Goal: Navigation & Orientation: Find specific page/section

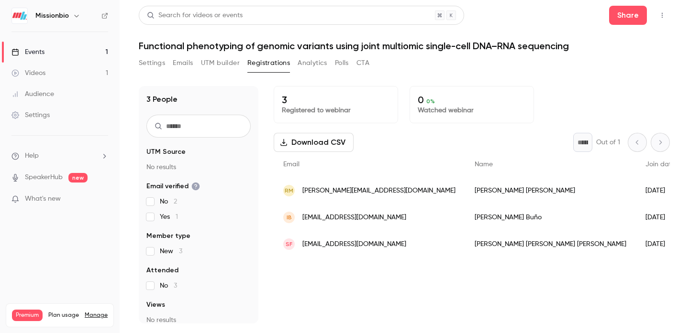
click at [209, 58] on button "UTM builder" at bounding box center [220, 62] width 39 height 15
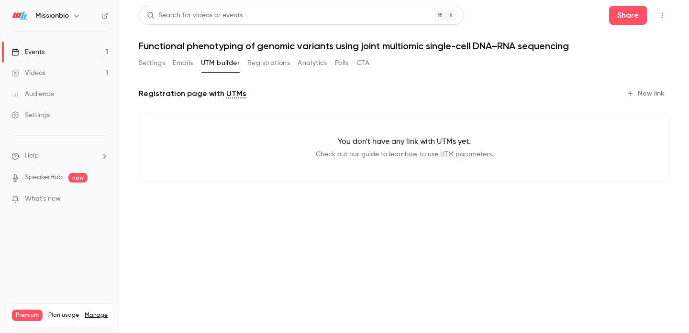
click at [260, 62] on button "Registrations" at bounding box center [268, 62] width 43 height 15
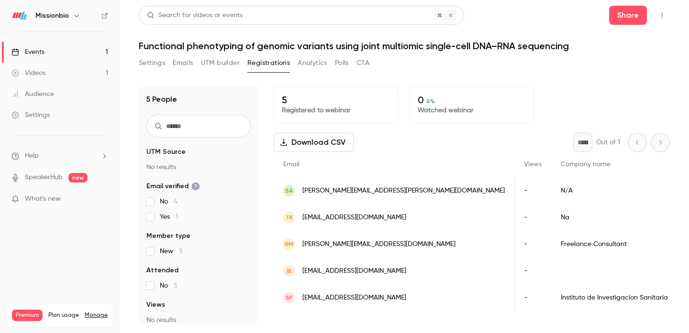
scroll to position [0, 331]
click at [151, 60] on button "Settings" at bounding box center [152, 62] width 26 height 15
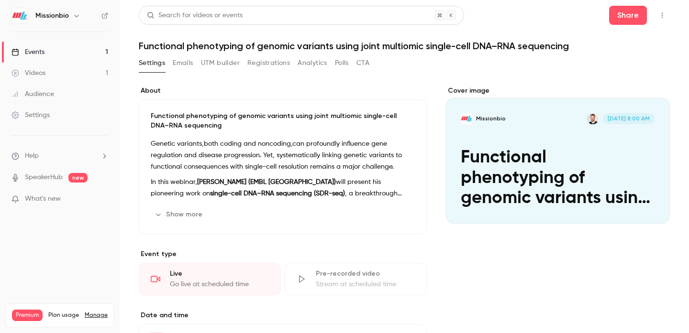
click at [175, 65] on button "Emails" at bounding box center [183, 62] width 20 height 15
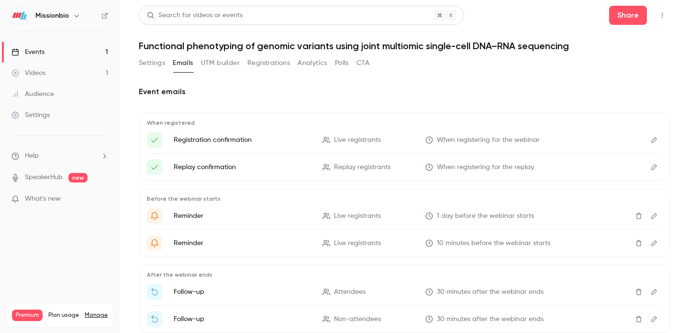
click at [229, 64] on button "UTM builder" at bounding box center [220, 62] width 39 height 15
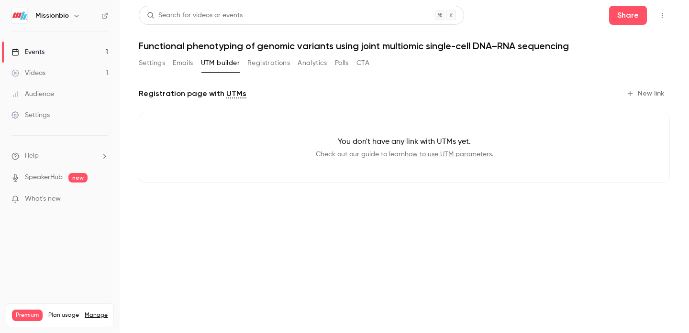
click at [271, 66] on button "Registrations" at bounding box center [268, 62] width 43 height 15
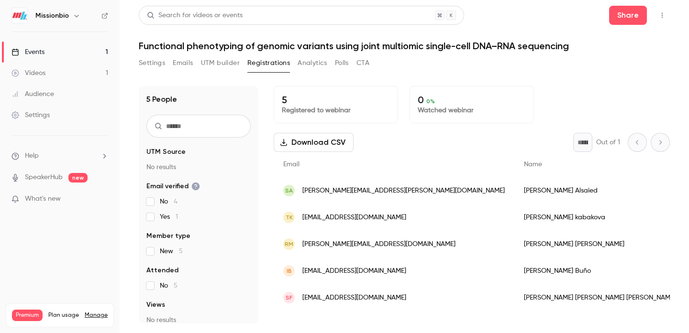
click at [319, 66] on button "Analytics" at bounding box center [312, 62] width 30 height 15
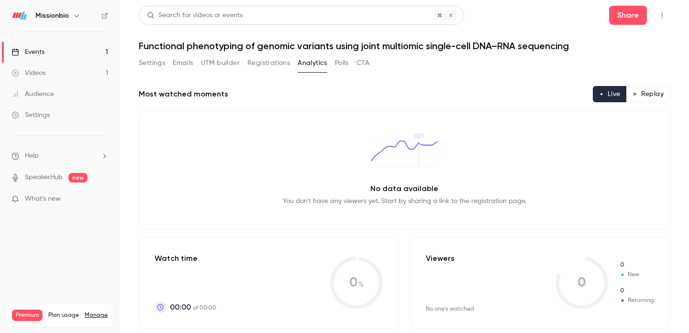
click at [336, 64] on button "Polls" at bounding box center [342, 62] width 14 height 15
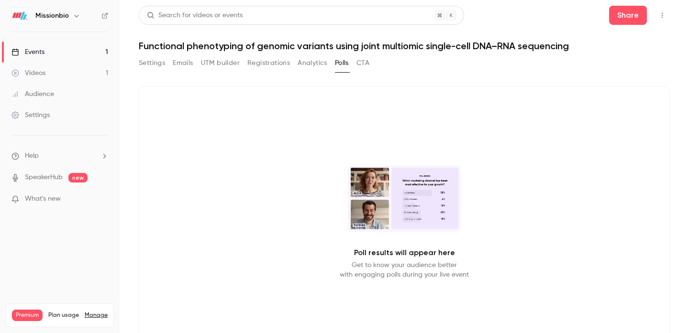
click at [365, 62] on button "CTA" at bounding box center [362, 62] width 13 height 15
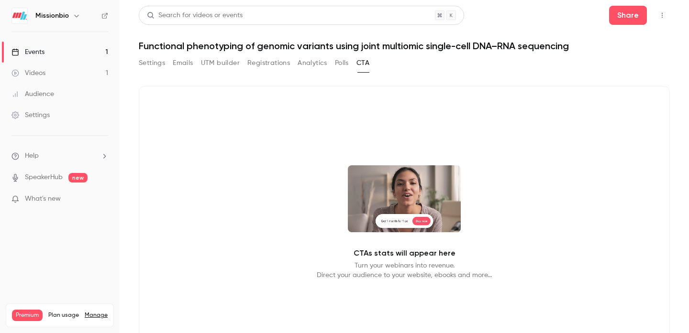
click at [156, 62] on button "Settings" at bounding box center [152, 62] width 26 height 15
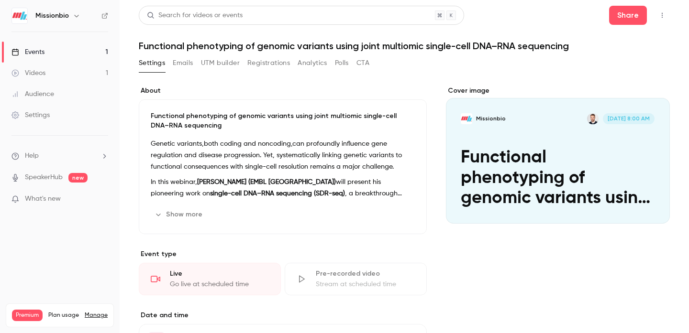
click at [661, 19] on button "button" at bounding box center [661, 15] width 15 height 15
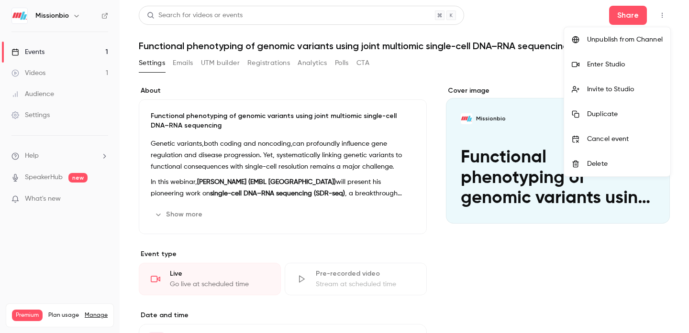
click at [610, 91] on div "Invite to Studio" at bounding box center [625, 90] width 76 height 10
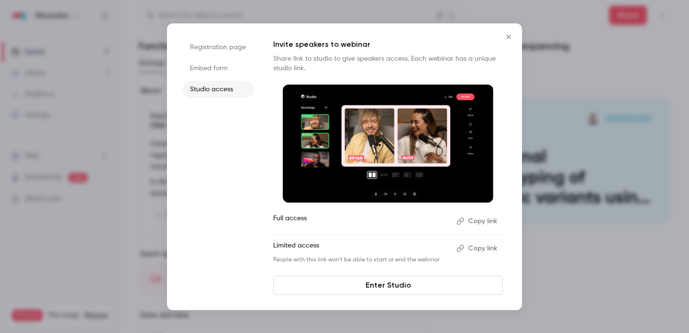
click at [510, 38] on icon "Close" at bounding box center [508, 36] width 4 height 4
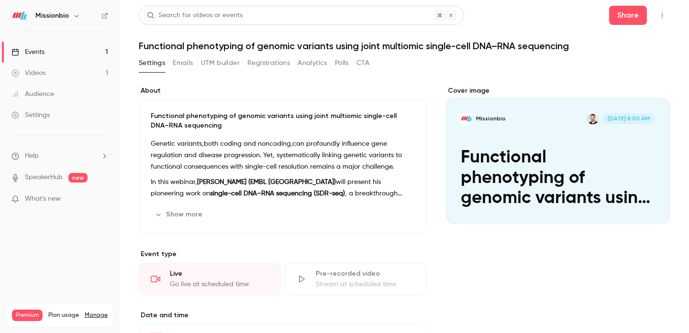
click at [662, 17] on icon "button" at bounding box center [662, 15] width 8 height 7
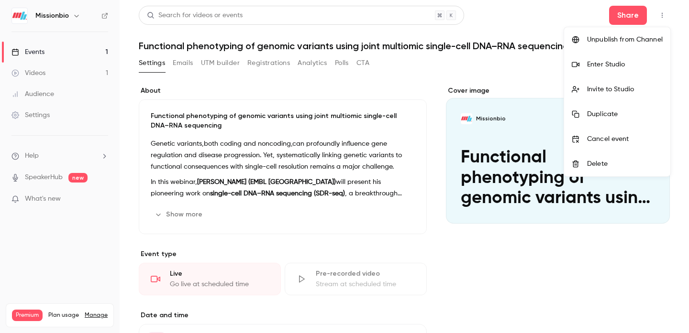
click at [622, 60] on div "Enter Studio" at bounding box center [625, 65] width 76 height 10
